Goal: Find specific page/section: Find specific page/section

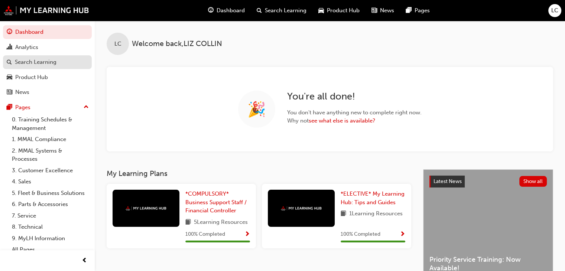
click at [54, 67] on link "Search Learning" at bounding box center [47, 62] width 89 height 14
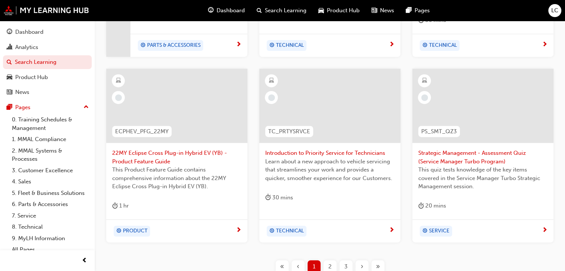
scroll to position [360, 0]
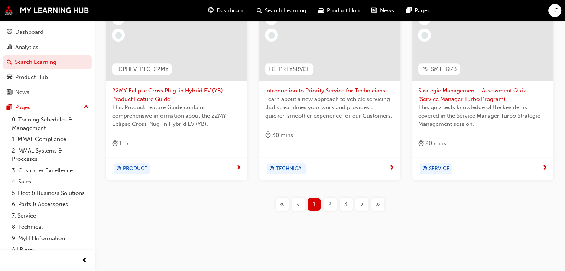
click at [328, 198] on div "2" at bounding box center [329, 204] width 13 height 13
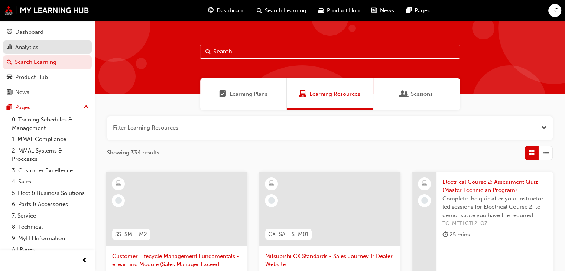
click at [40, 47] on div "Analytics" at bounding box center [47, 47] width 81 height 9
